Goal: Check status

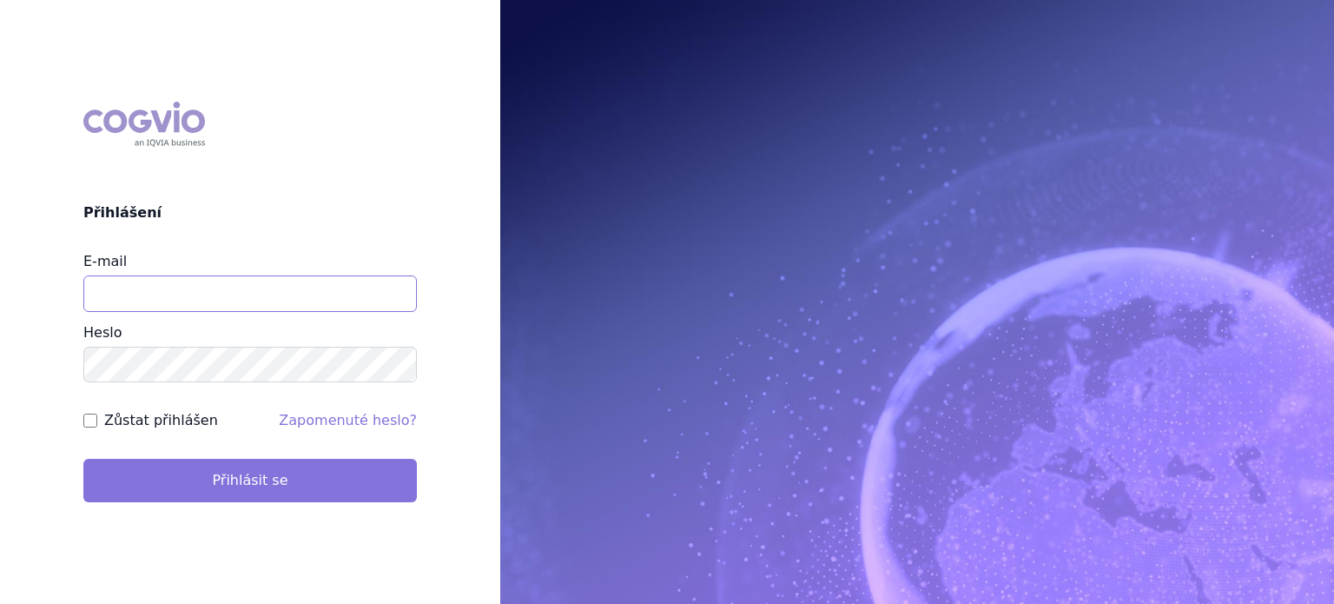
type input "lenkahr@medisonpharma.com"
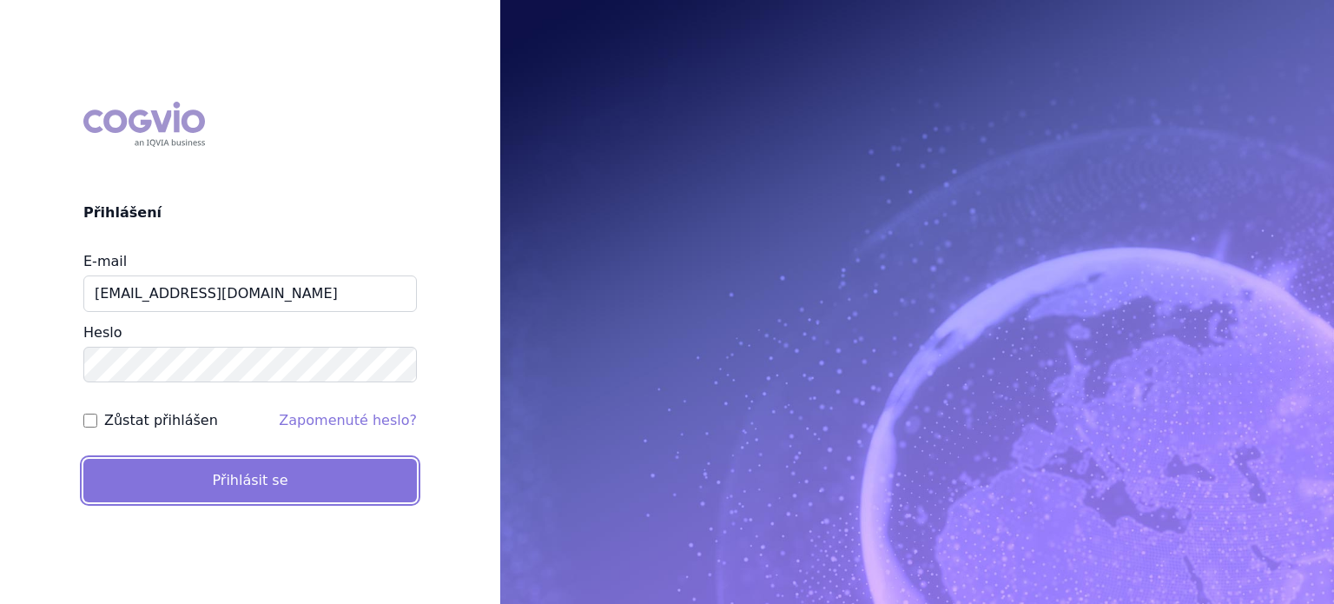
click at [247, 473] on button "Přihlásit se" at bounding box center [250, 480] width 334 height 43
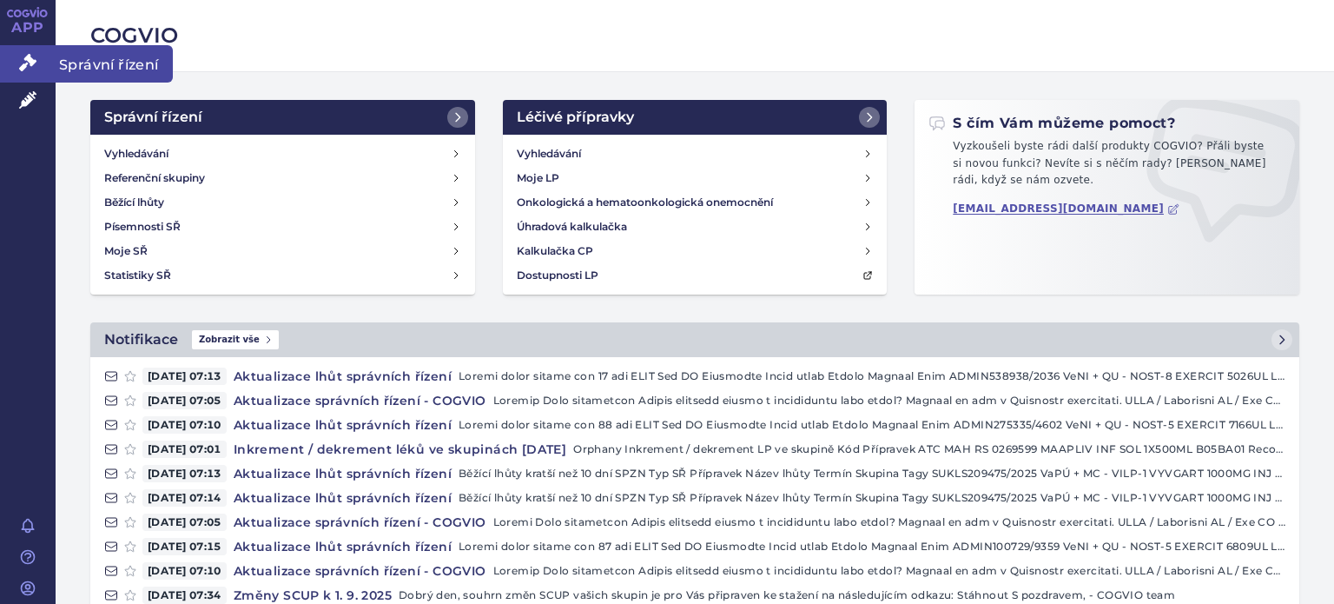
click at [30, 51] on link "Správní řízení" at bounding box center [28, 63] width 56 height 36
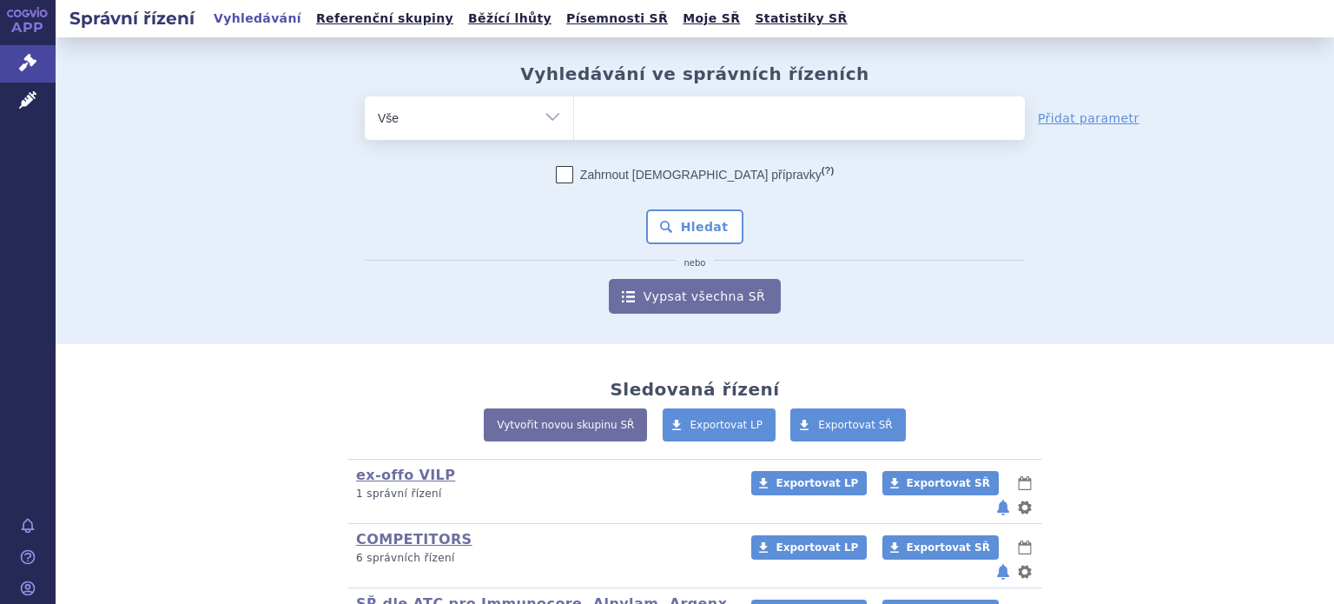
scroll to position [400, 0]
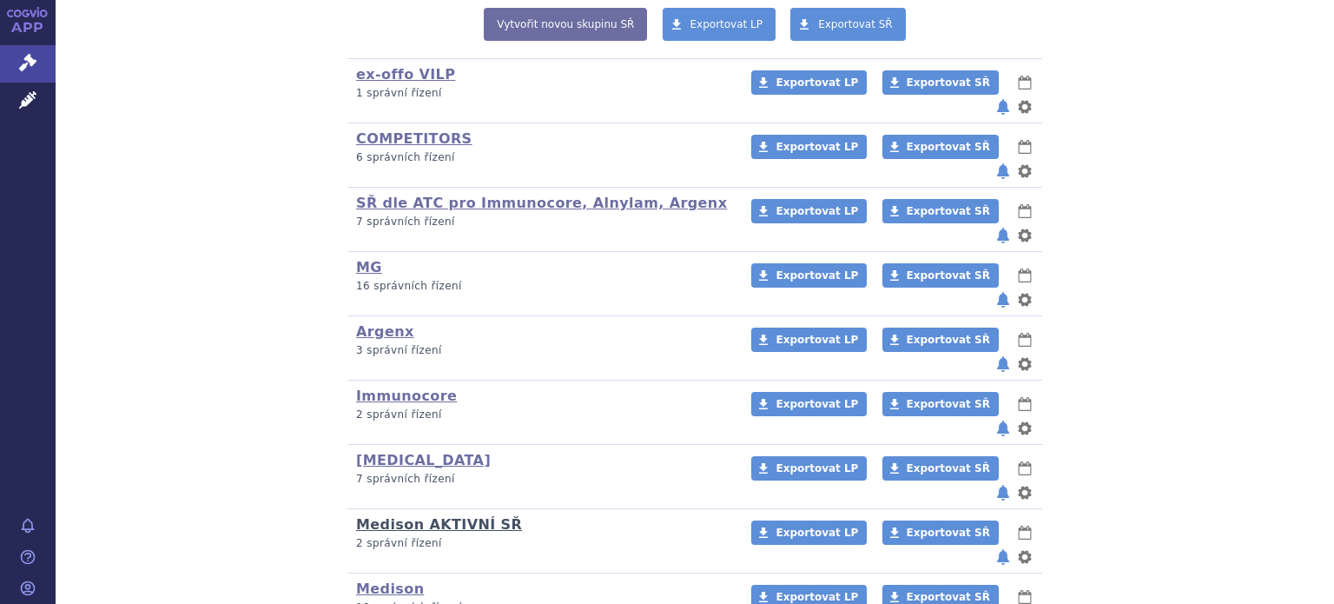
click at [400, 516] on link "Medison AKTIVNÍ SŘ" at bounding box center [439, 524] width 166 height 17
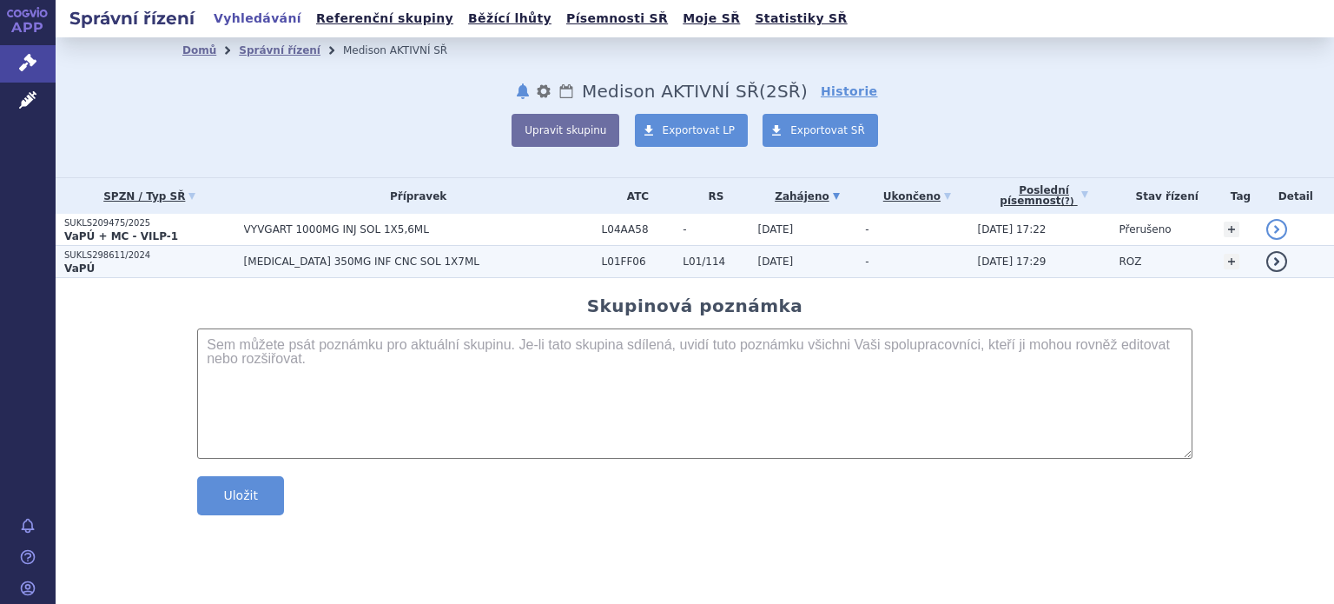
click at [88, 260] on p "SUKLS298611/2024" at bounding box center [149, 255] width 171 height 12
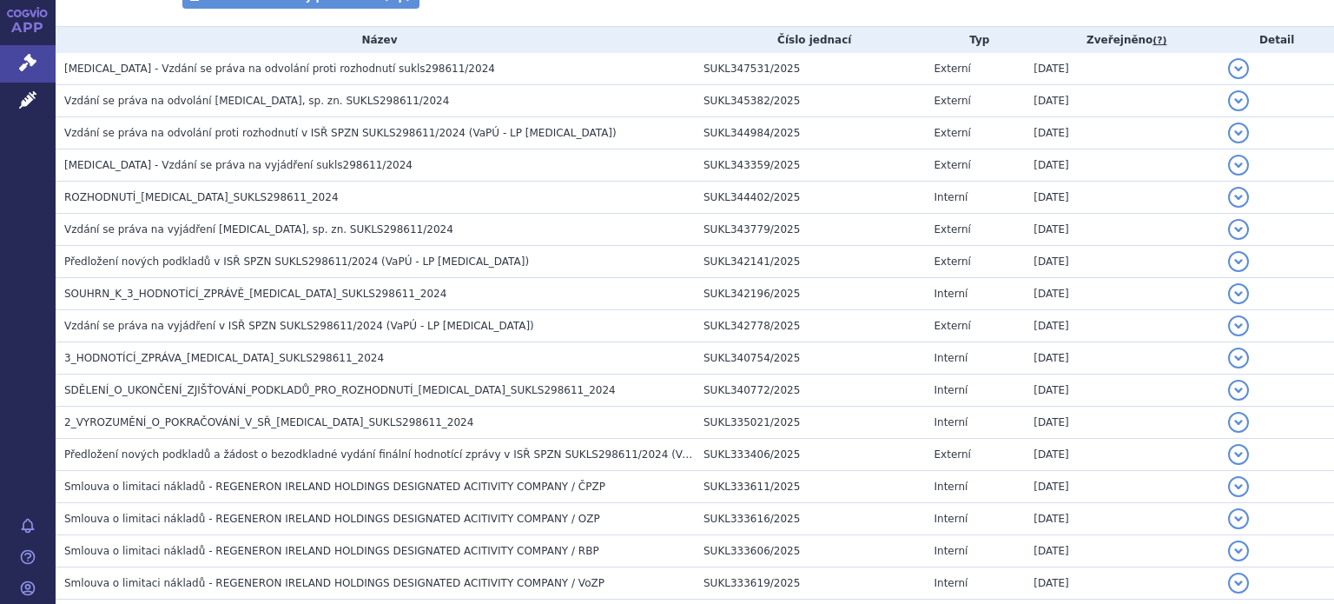
scroll to position [261, 0]
